Goal: Information Seeking & Learning: Learn about a topic

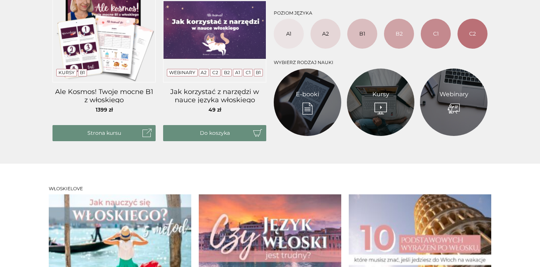
scroll to position [497, 0]
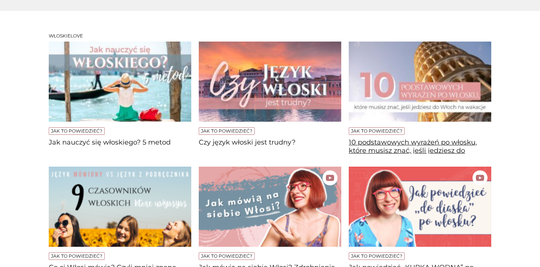
click at [433, 144] on h4 "10 podstawowych wyrażeń po włosku, które musisz znać, jeśli jedziesz do [GEOGRA…" at bounding box center [420, 146] width 142 height 15
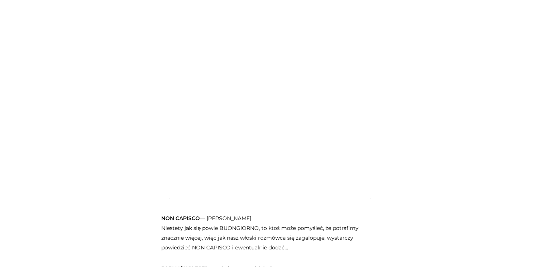
scroll to position [1133, 0]
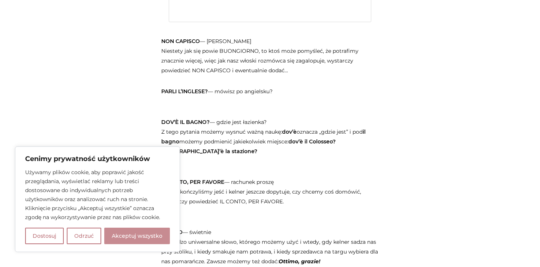
click at [133, 232] on button "Akceptuj wszystko" at bounding box center [137, 236] width 66 height 16
checkbox input "true"
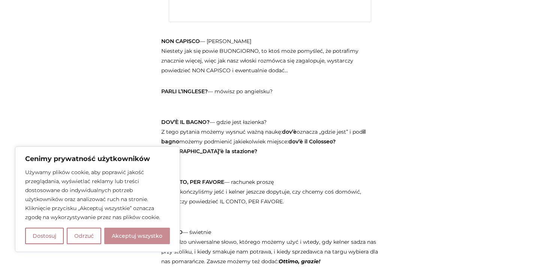
checkbox input "true"
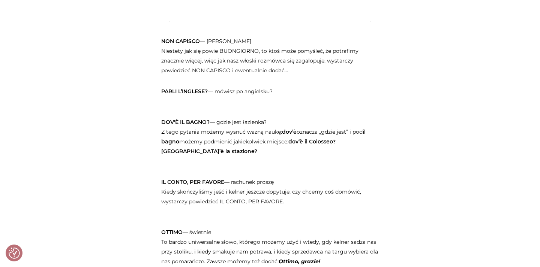
scroll to position [1171, 0]
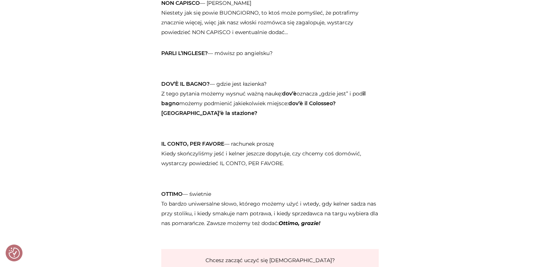
drag, startPoint x: 225, startPoint y: 120, endPoint x: 157, endPoint y: 112, distance: 68.3
click at [165, 141] on strong "IL CONTO, PER FAVORE" at bounding box center [192, 144] width 63 height 7
drag, startPoint x: 160, startPoint y: 118, endPoint x: 224, endPoint y: 117, distance: 63.7
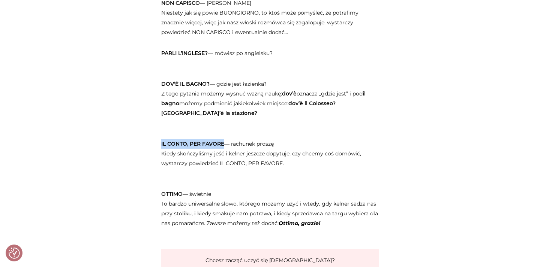
copy strong "IL CONTO, PER FAVORE"
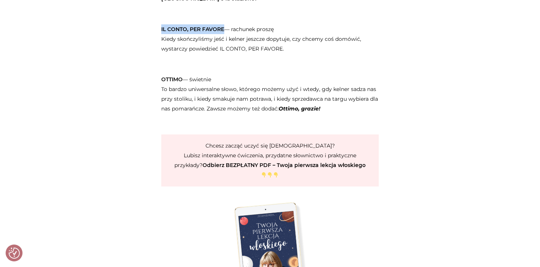
scroll to position [1209, 0]
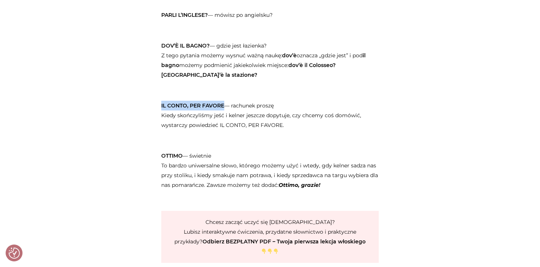
drag, startPoint x: 213, startPoint y: 132, endPoint x: 192, endPoint y: 127, distance: 21.5
click at [192, 141] on p "OTTIMO — świetnie To bardzo uniwersalne słowo, którego możemy użyć i wtedy, gdy…" at bounding box center [269, 170] width 217 height 58
drag, startPoint x: 319, startPoint y: 159, endPoint x: 282, endPoint y: 159, distance: 37.5
click at [282, 159] on p "OTTIMO — świetnie To bardzo uniwersalne słowo, którego możemy użyć i wtedy, gdy…" at bounding box center [269, 170] width 217 height 58
copy em "Ottimo, grazie!"
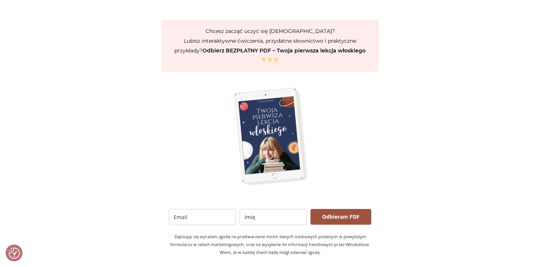
scroll to position [1554, 0]
